Goal: Task Accomplishment & Management: Use online tool/utility

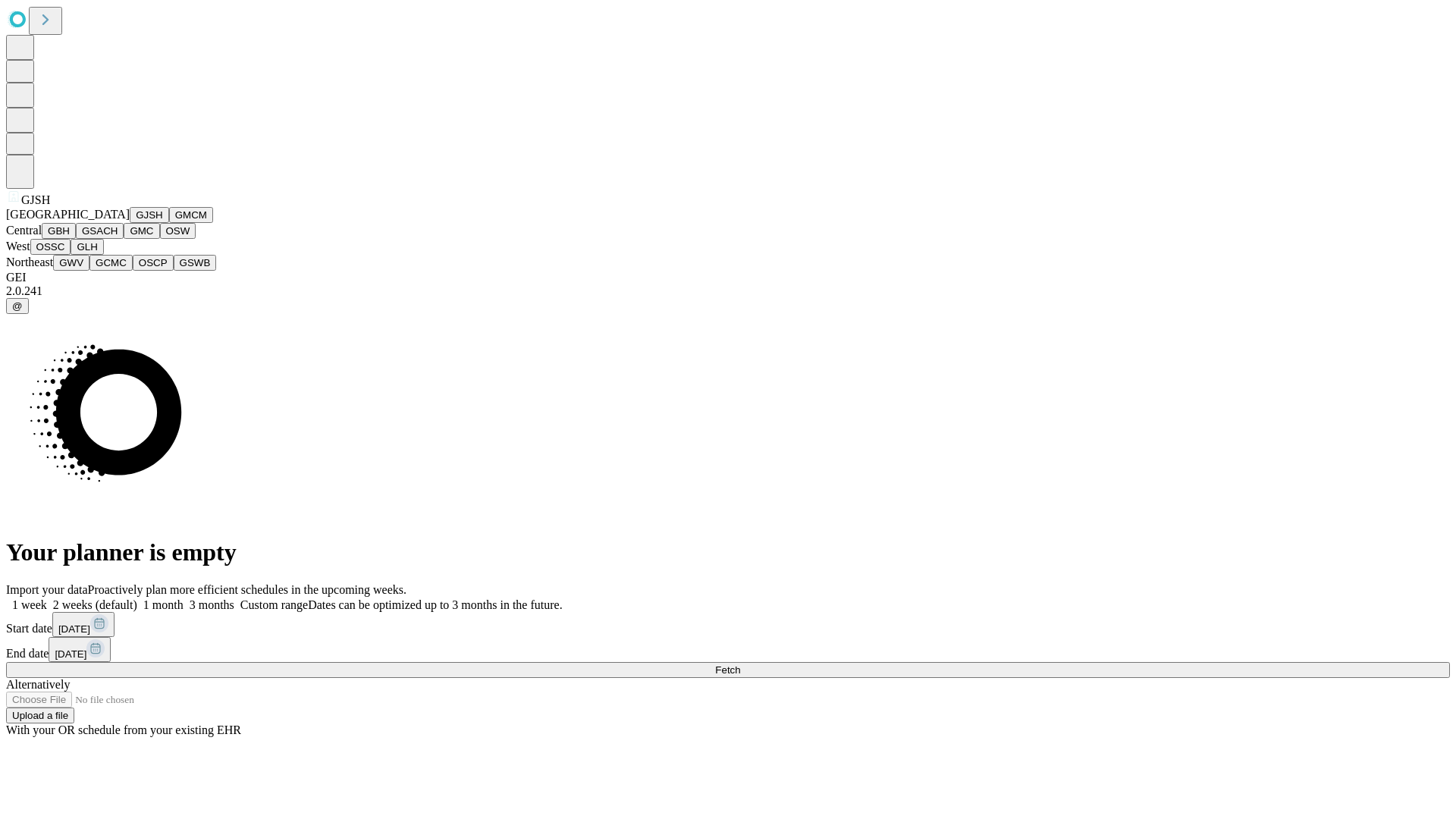
click at [130, 223] on button "GJSH" at bounding box center [149, 214] width 40 height 16
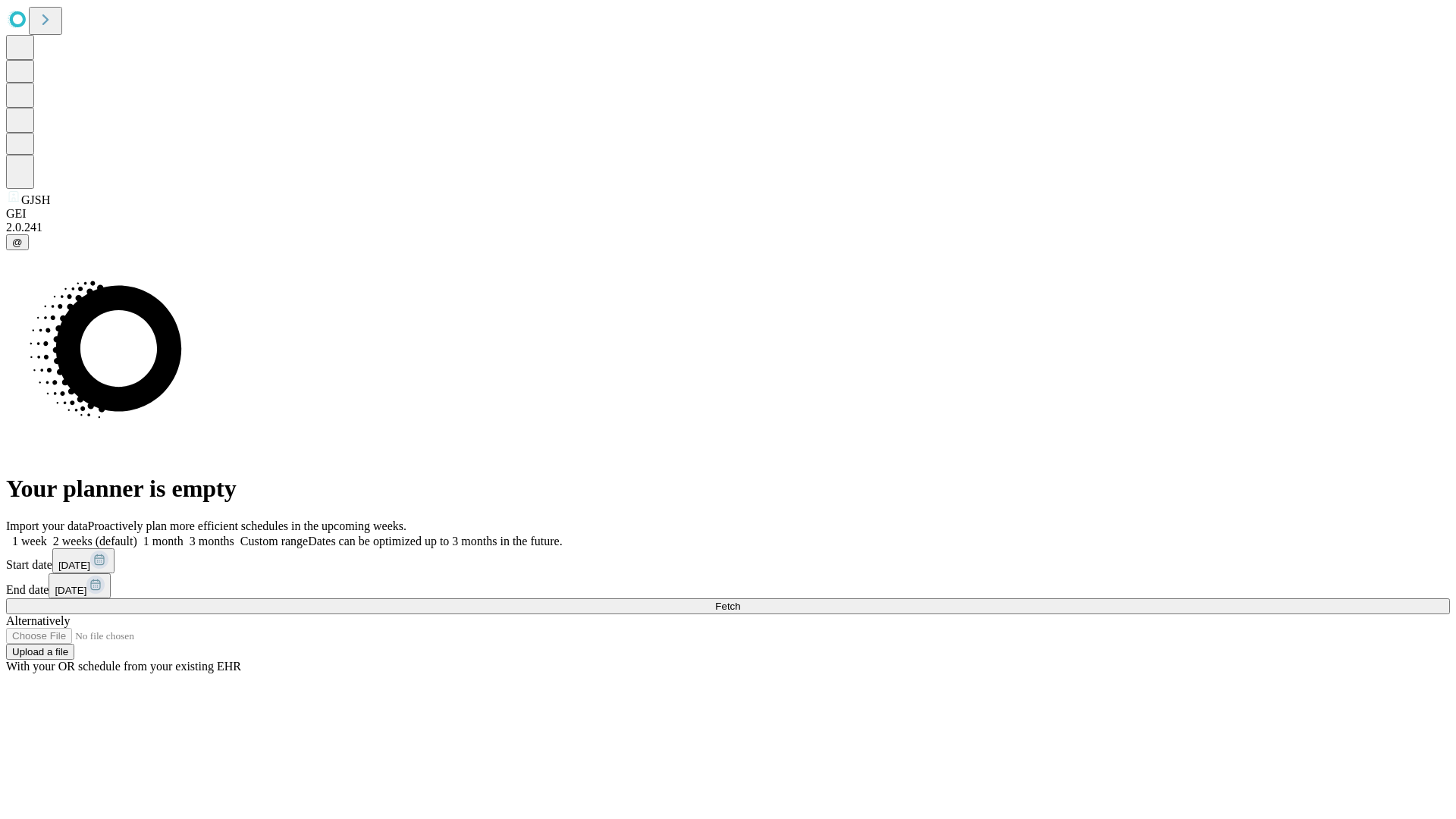
click at [138, 535] on label "2 weeks (default)" at bounding box center [92, 541] width 90 height 13
click at [740, 601] on span "Fetch" at bounding box center [728, 606] width 25 height 12
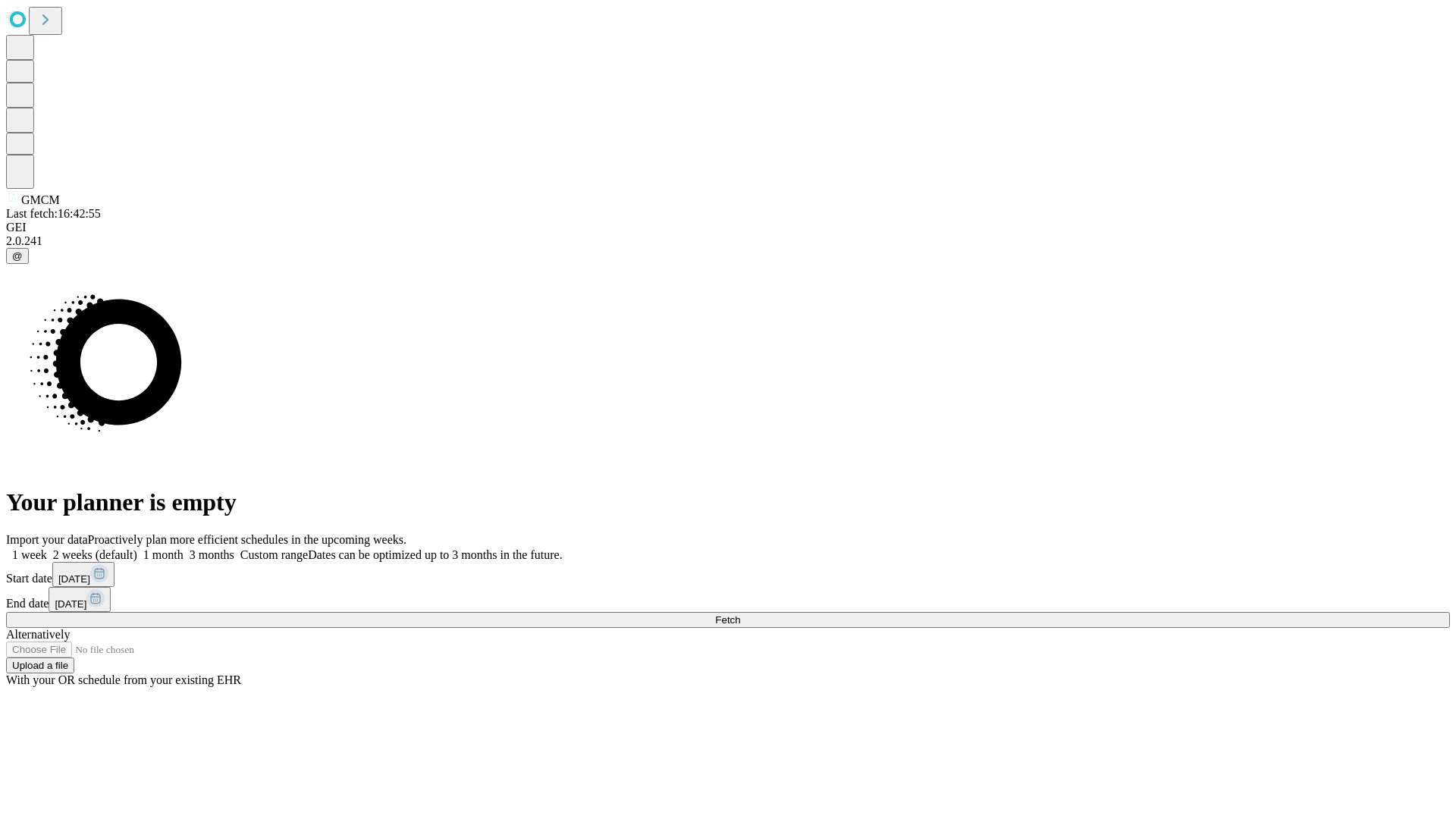
click at [138, 548] on label "2 weeks (default)" at bounding box center [92, 554] width 90 height 13
click at [740, 614] on span "Fetch" at bounding box center [728, 619] width 25 height 12
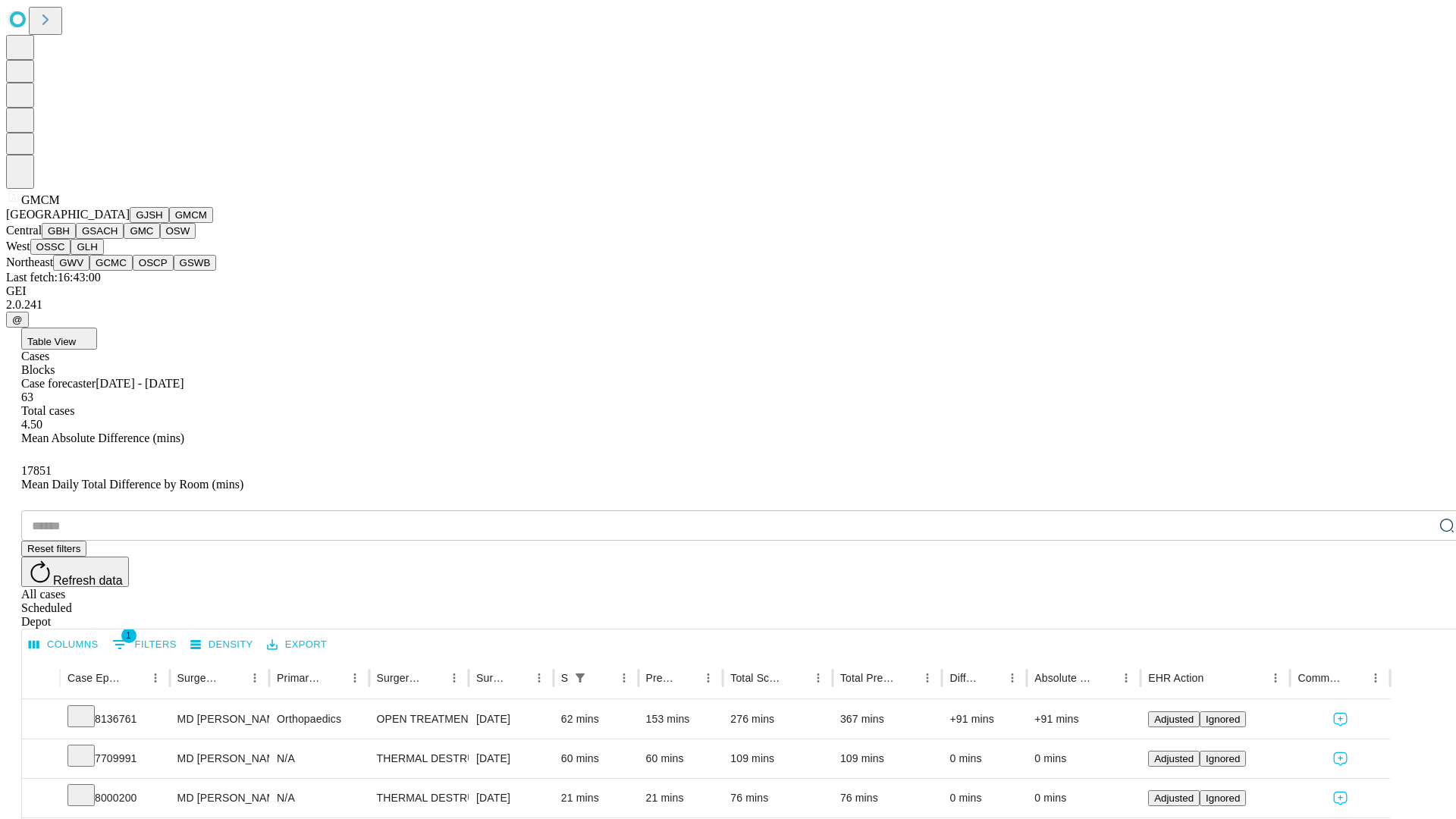
click at [76, 239] on button "GBH" at bounding box center [59, 231] width 34 height 16
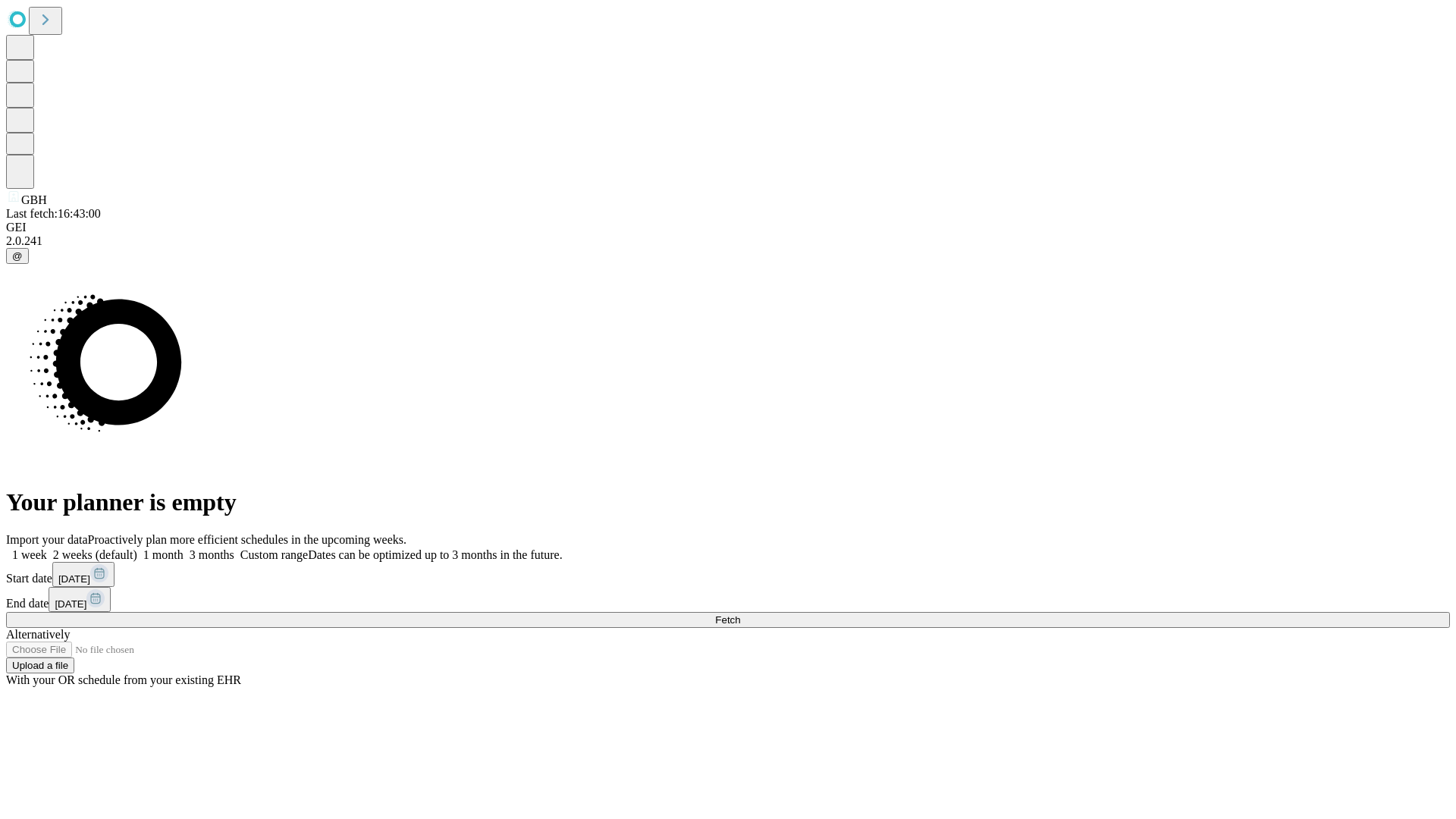
click at [138, 548] on label "2 weeks (default)" at bounding box center [92, 554] width 90 height 13
click at [740, 614] on span "Fetch" at bounding box center [728, 619] width 25 height 12
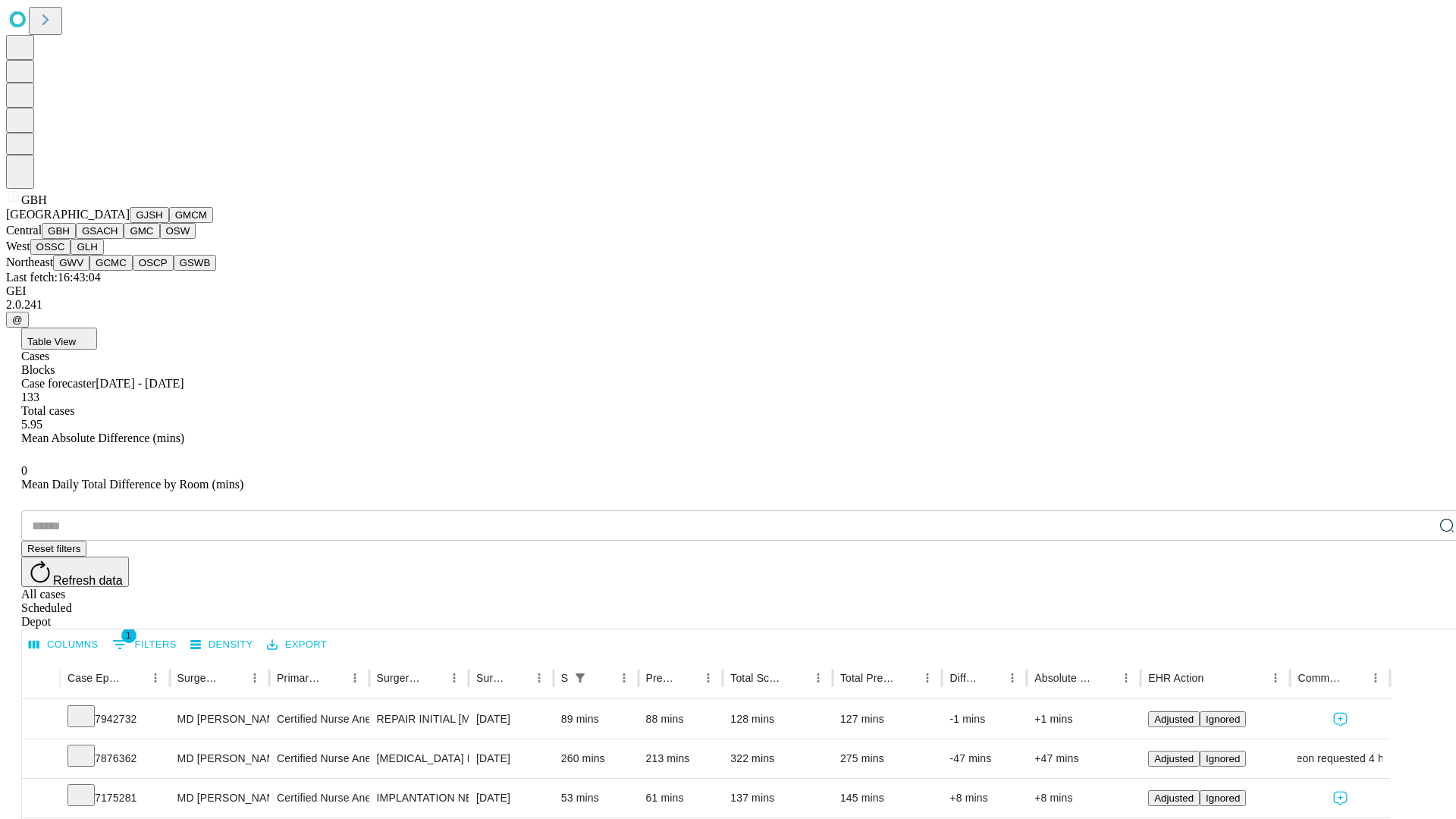
click at [117, 239] on button "GSACH" at bounding box center [100, 231] width 47 height 16
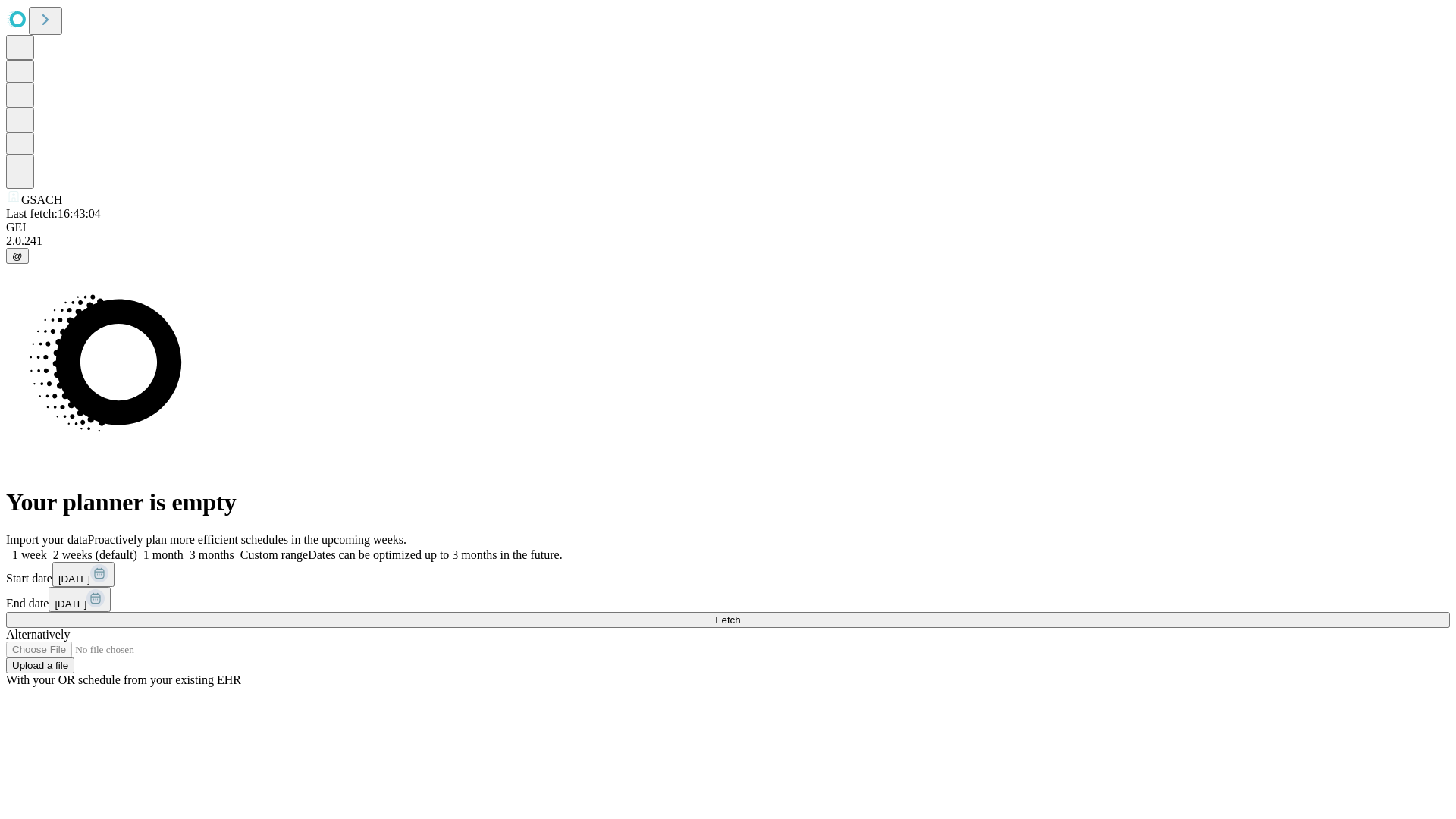
click at [138, 548] on label "2 weeks (default)" at bounding box center [92, 554] width 90 height 13
click at [740, 614] on span "Fetch" at bounding box center [728, 619] width 25 height 12
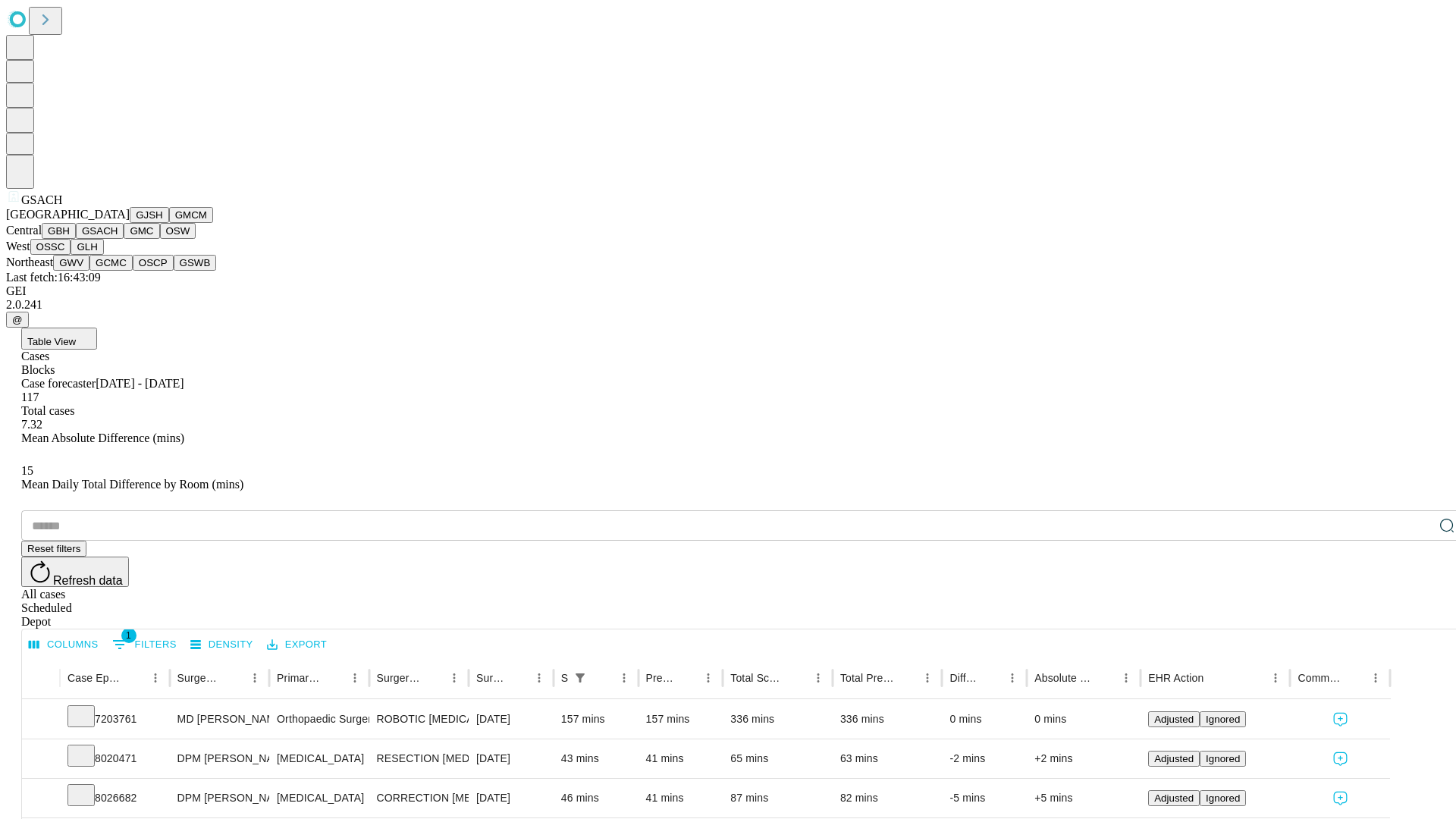
click at [124, 239] on button "GMC" at bounding box center [141, 231] width 36 height 16
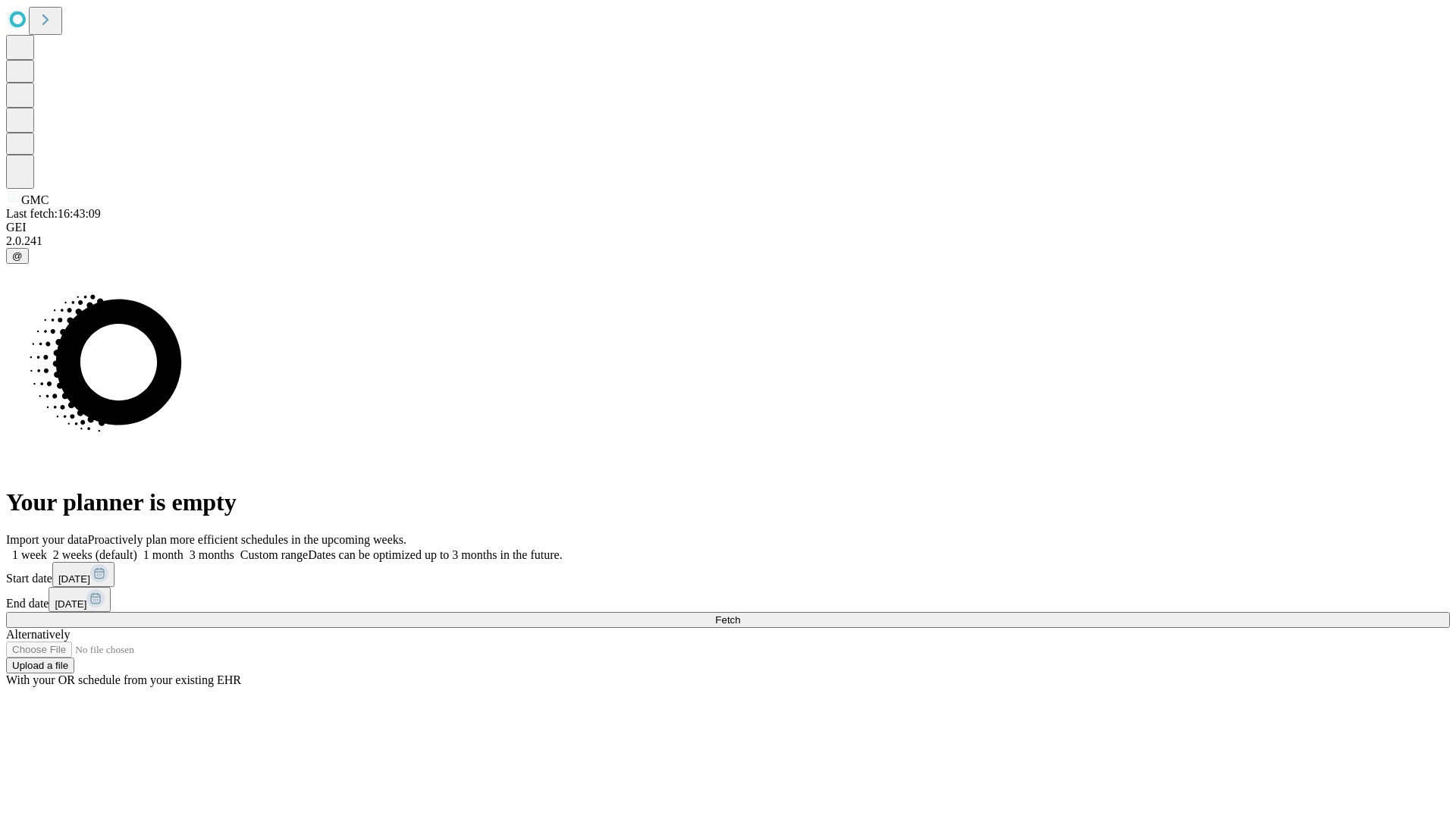
click at [138, 548] on label "2 weeks (default)" at bounding box center [92, 554] width 90 height 13
click at [740, 614] on span "Fetch" at bounding box center [728, 619] width 25 height 12
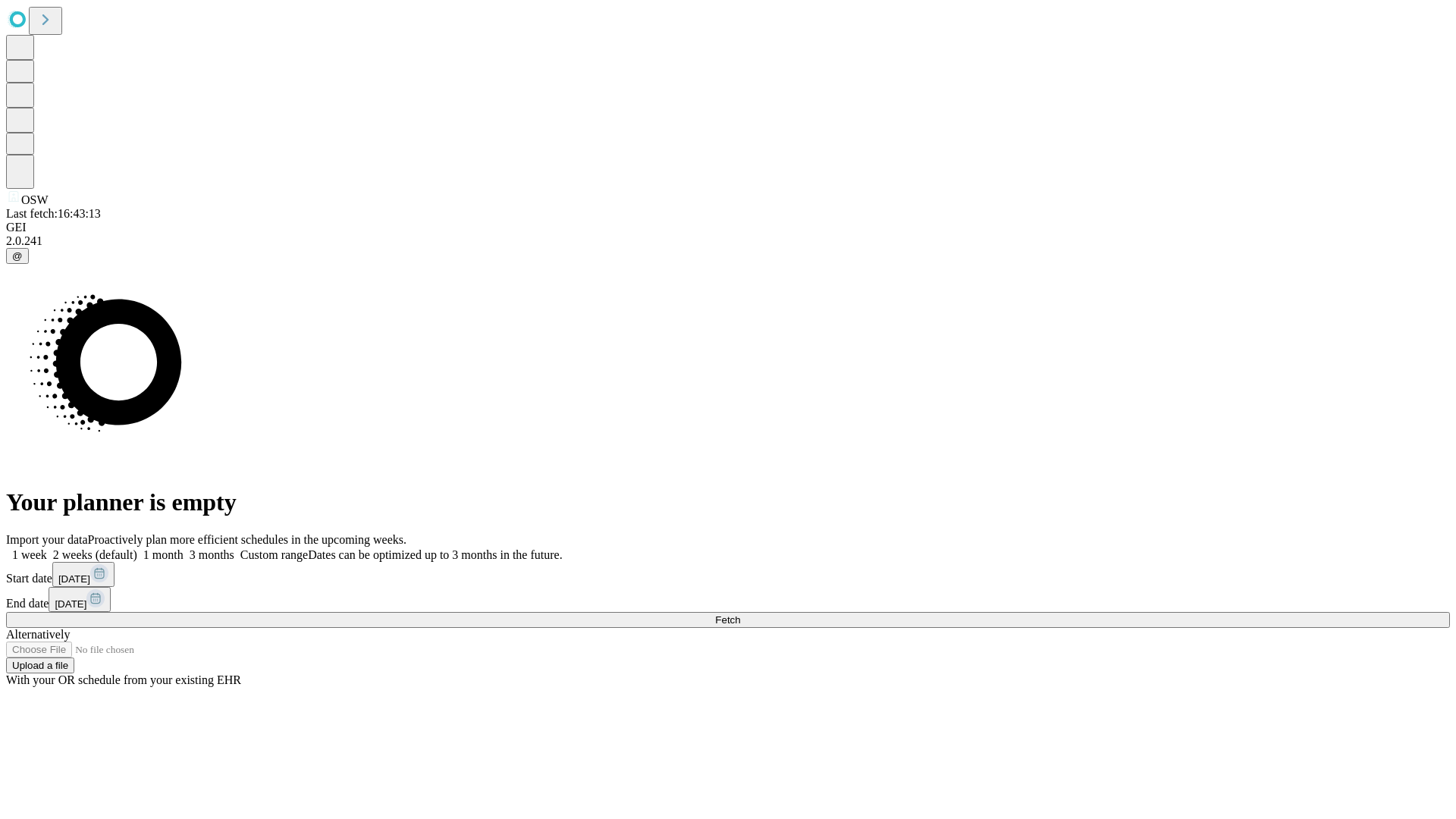
click at [740, 614] on span "Fetch" at bounding box center [728, 619] width 25 height 12
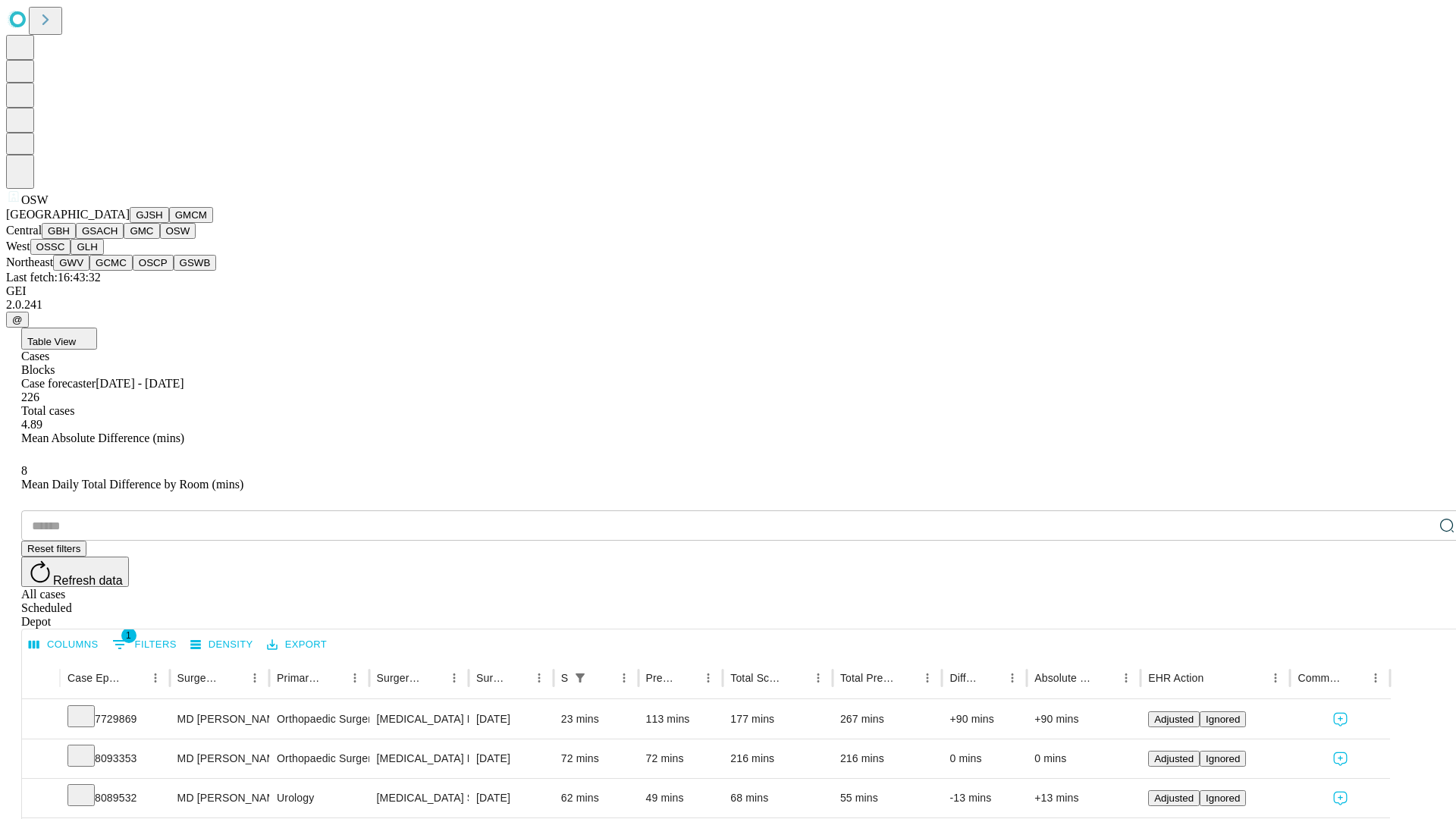
click at [72, 255] on button "OSSC" at bounding box center [51, 246] width 41 height 16
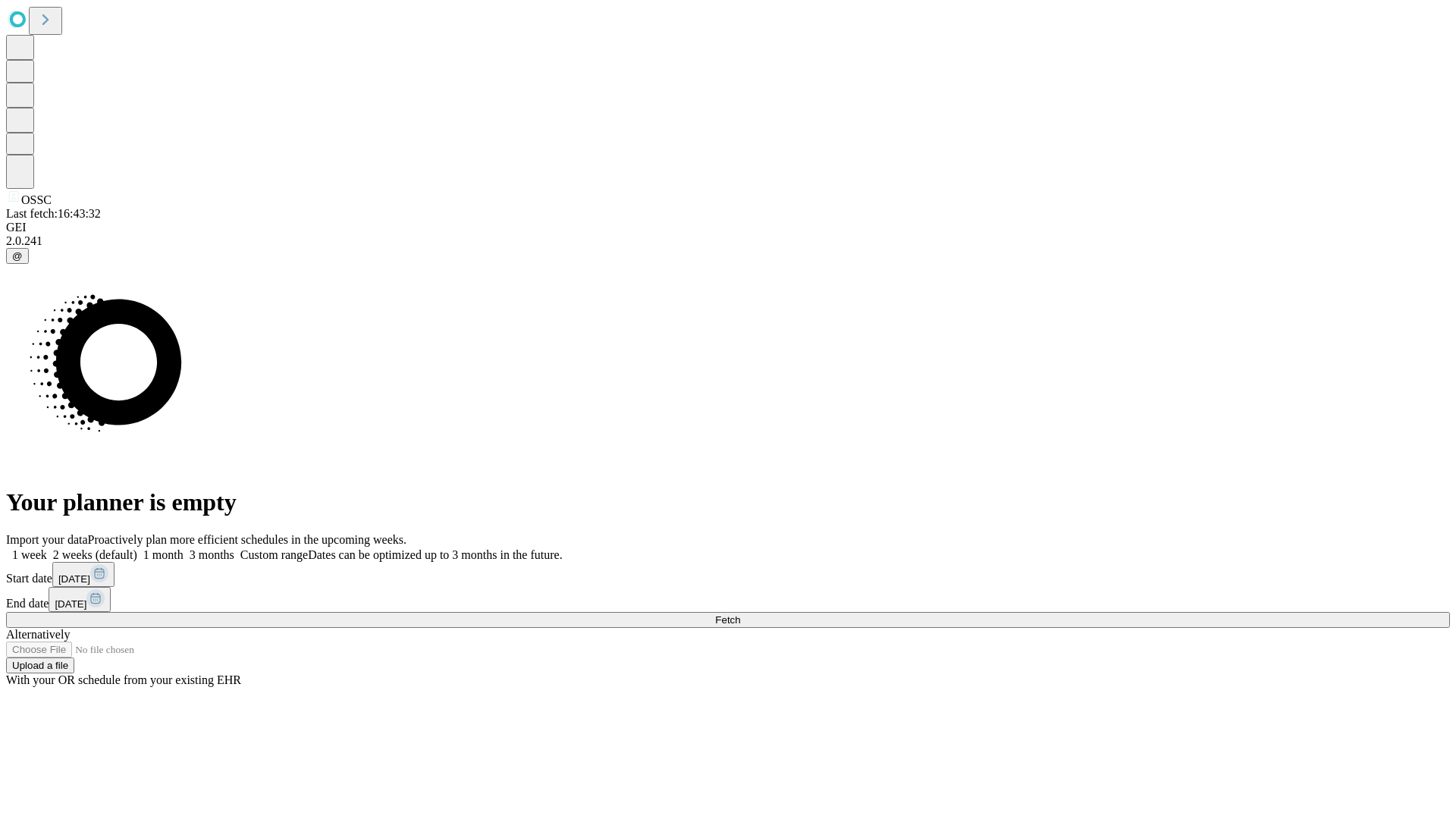
click at [740, 614] on span "Fetch" at bounding box center [728, 619] width 25 height 12
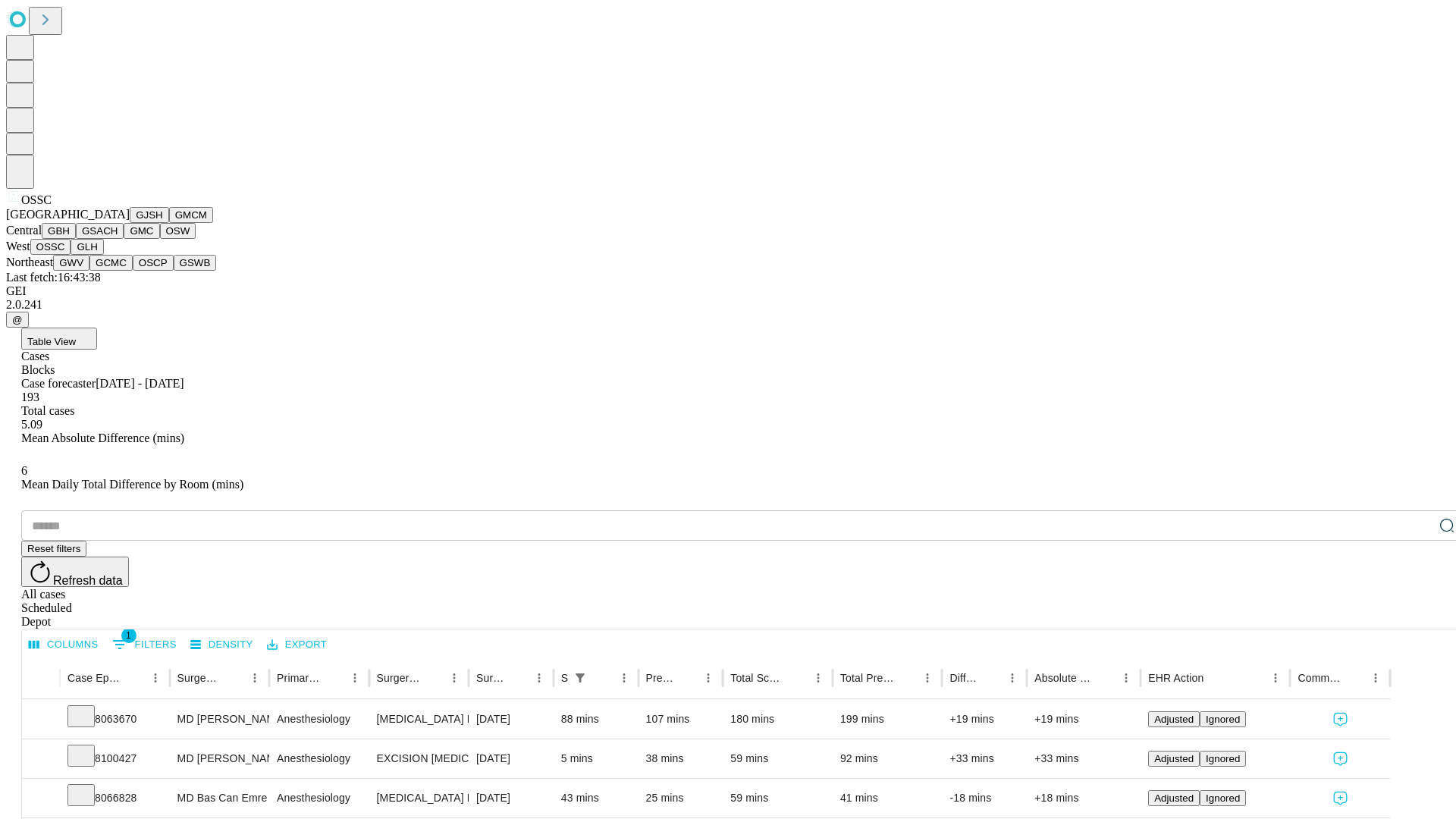
click at [103, 255] on button "GLH" at bounding box center [87, 246] width 33 height 16
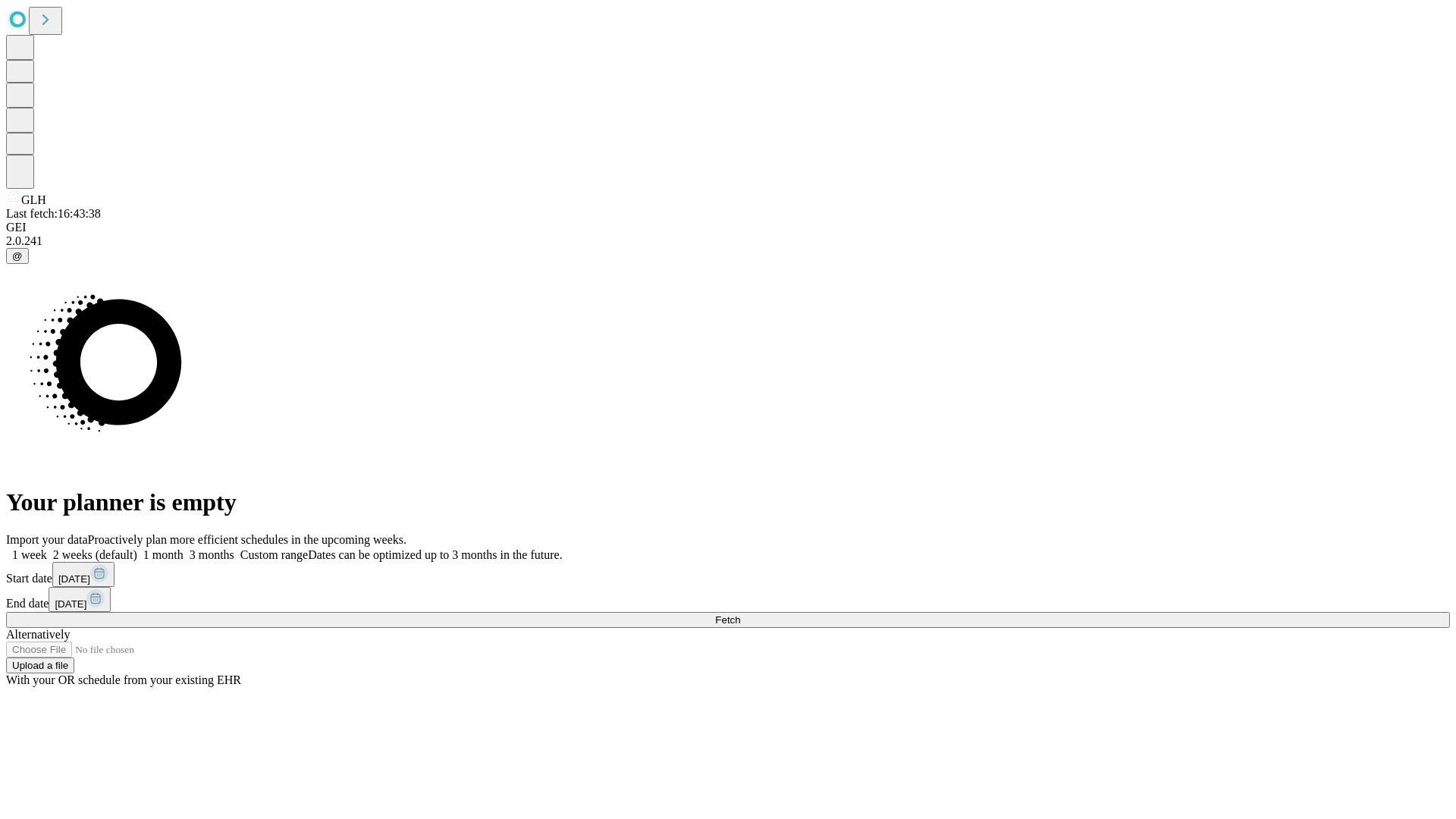
click at [138, 548] on label "2 weeks (default)" at bounding box center [92, 554] width 90 height 13
click at [740, 614] on span "Fetch" at bounding box center [728, 619] width 25 height 12
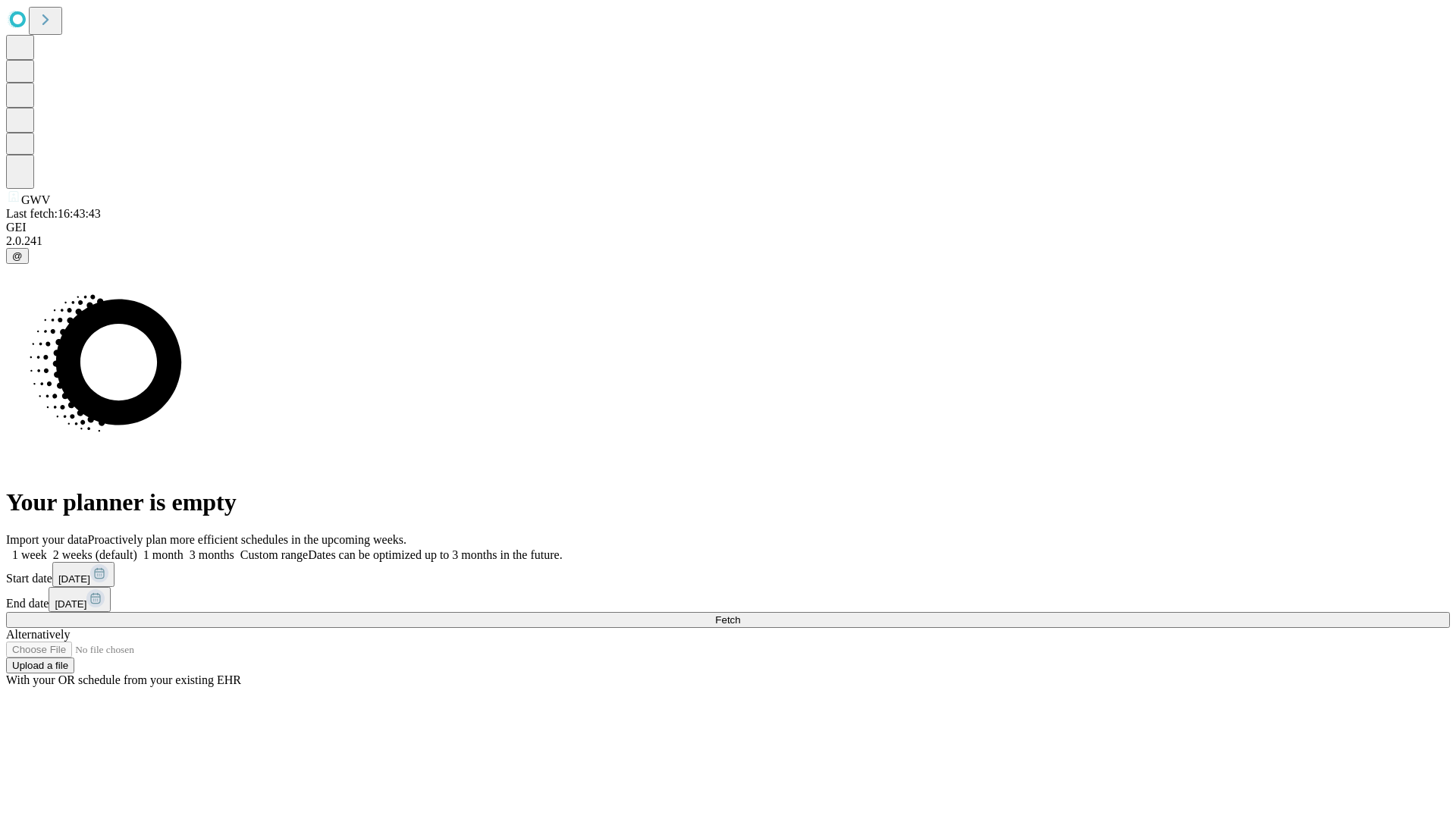
click at [138, 548] on label "2 weeks (default)" at bounding box center [92, 554] width 90 height 13
click at [740, 614] on span "Fetch" at bounding box center [728, 619] width 25 height 12
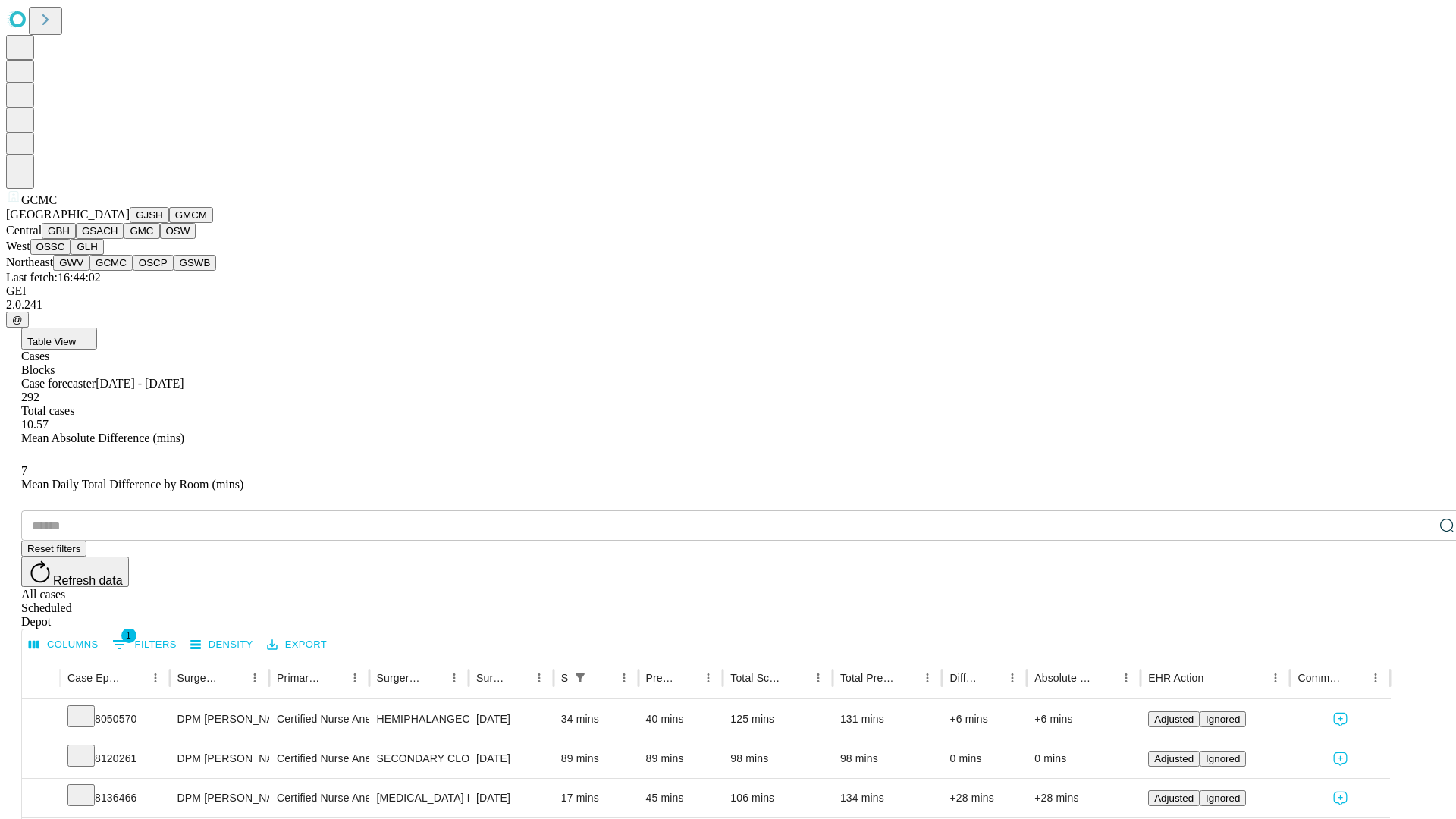
click at [133, 270] on button "OSCP" at bounding box center [153, 263] width 41 height 16
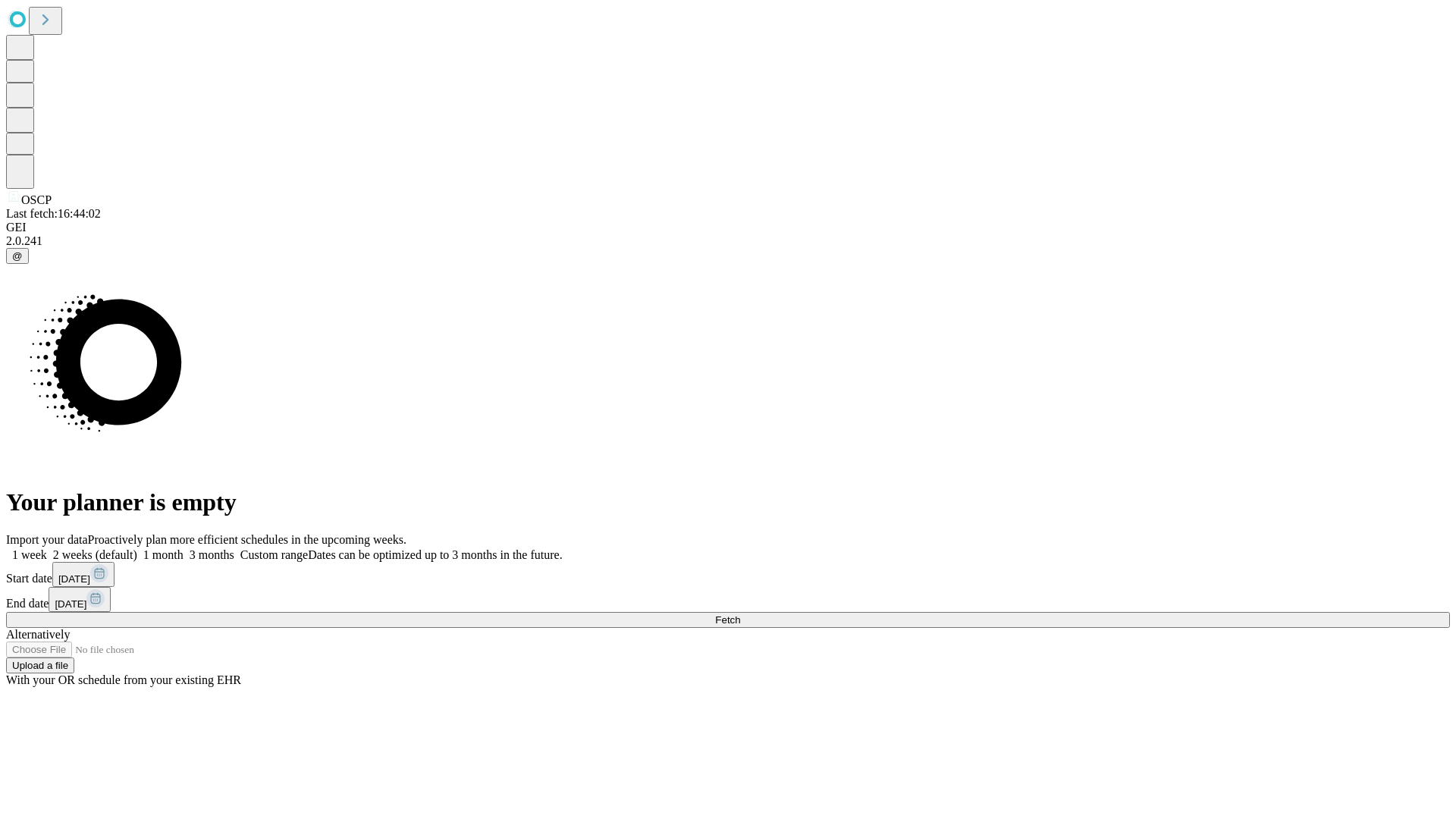
click at [138, 548] on label "2 weeks (default)" at bounding box center [92, 554] width 90 height 13
click at [740, 614] on span "Fetch" at bounding box center [728, 619] width 25 height 12
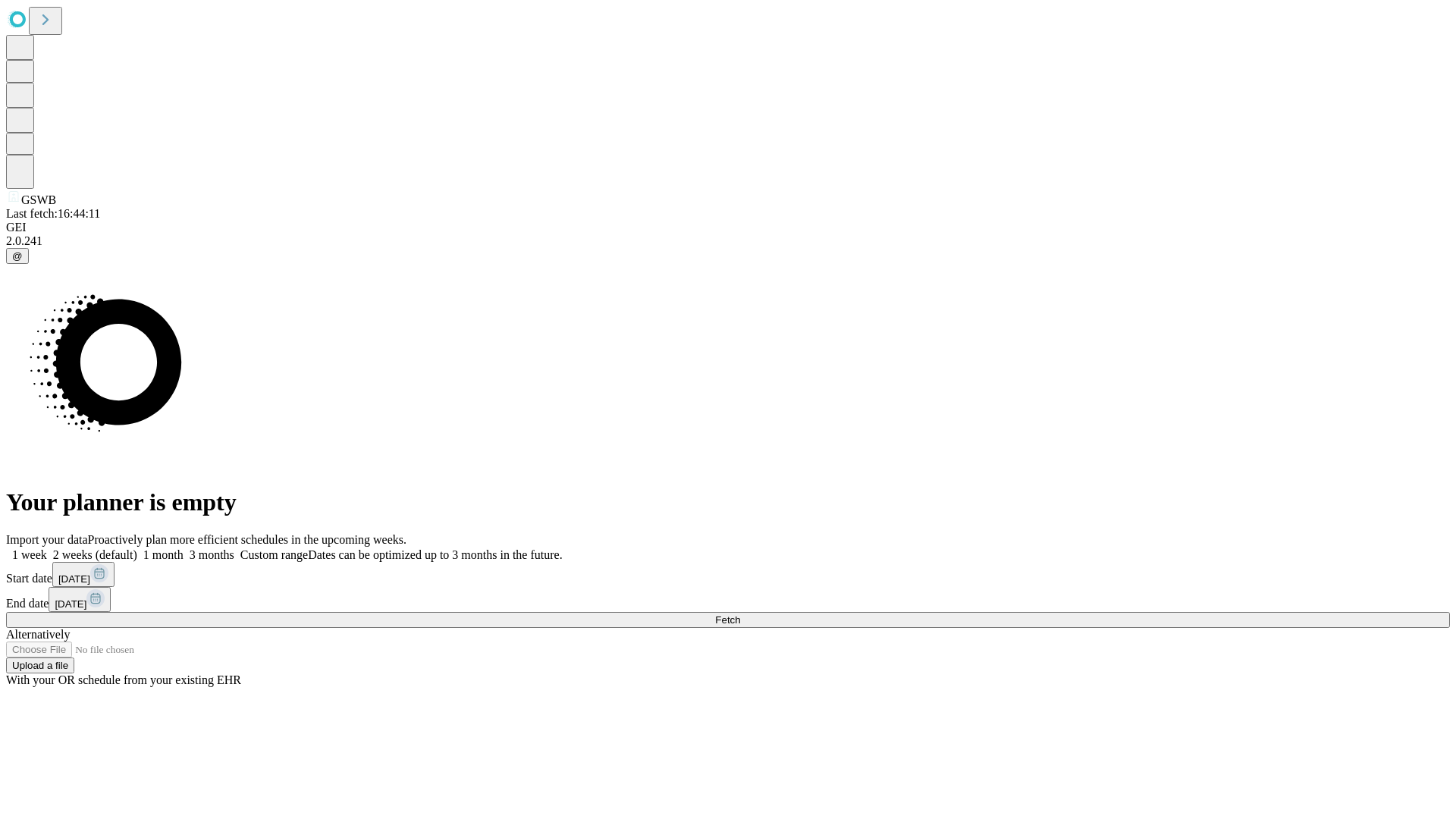
click at [740, 614] on span "Fetch" at bounding box center [728, 619] width 25 height 12
